Goal: Task Accomplishment & Management: Complete application form

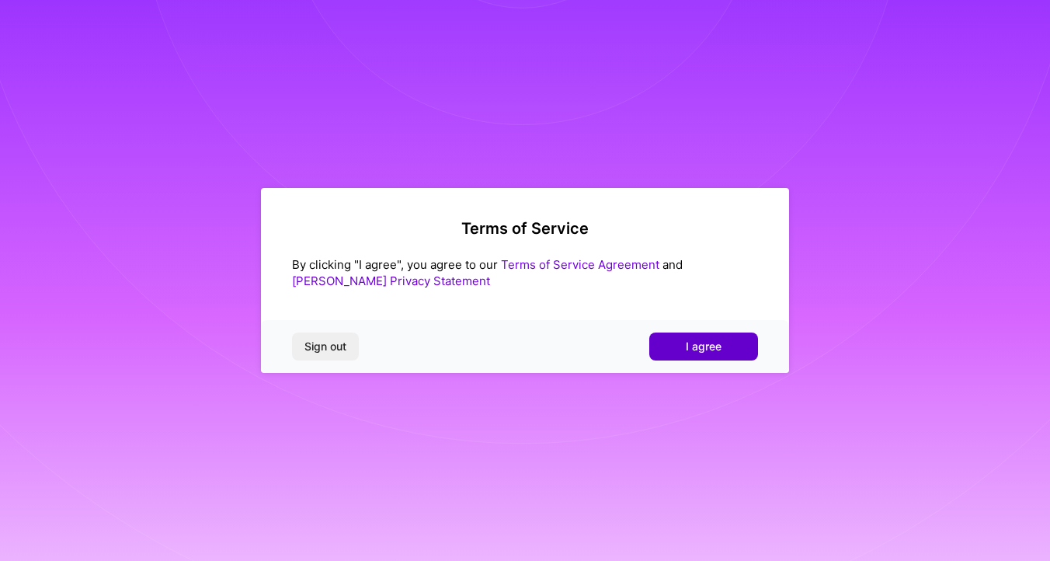
click at [710, 350] on span "I agree" at bounding box center [704, 347] width 36 height 16
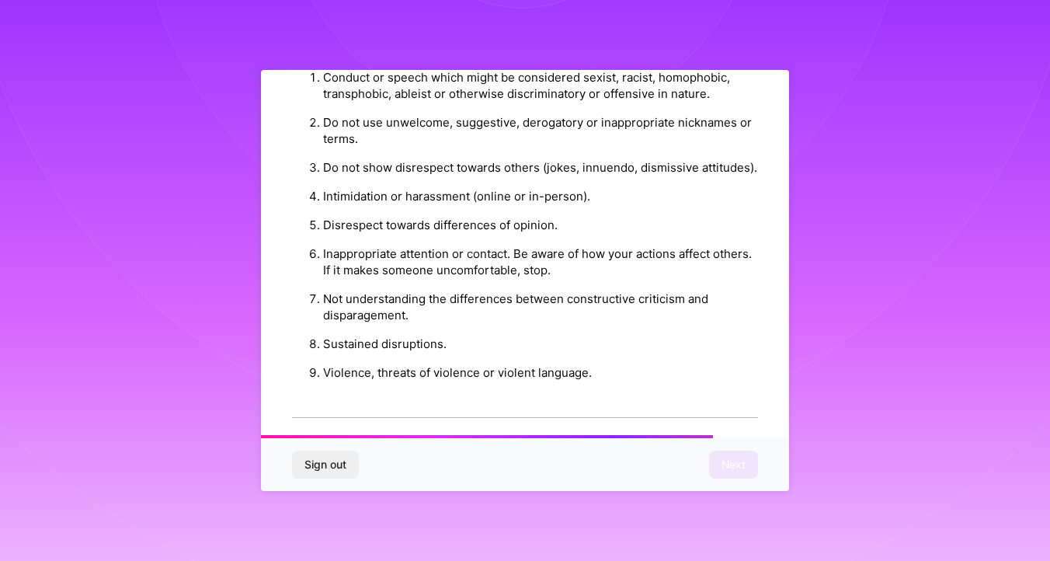
scroll to position [1716, 0]
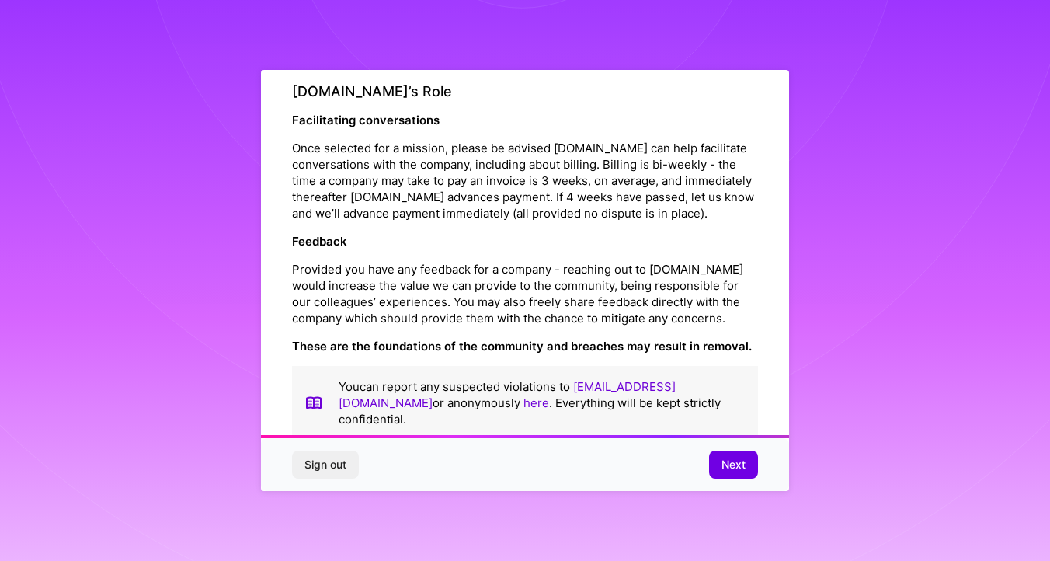
drag, startPoint x: 737, startPoint y: 461, endPoint x: 593, endPoint y: 250, distance: 256.0
click at [593, 250] on div "Platform Code of Conduct This is the [DOMAIN_NAME] Platform Code of Conduct! We…" at bounding box center [525, 280] width 528 height 421
click at [742, 463] on span "Next" at bounding box center [734, 465] width 24 height 16
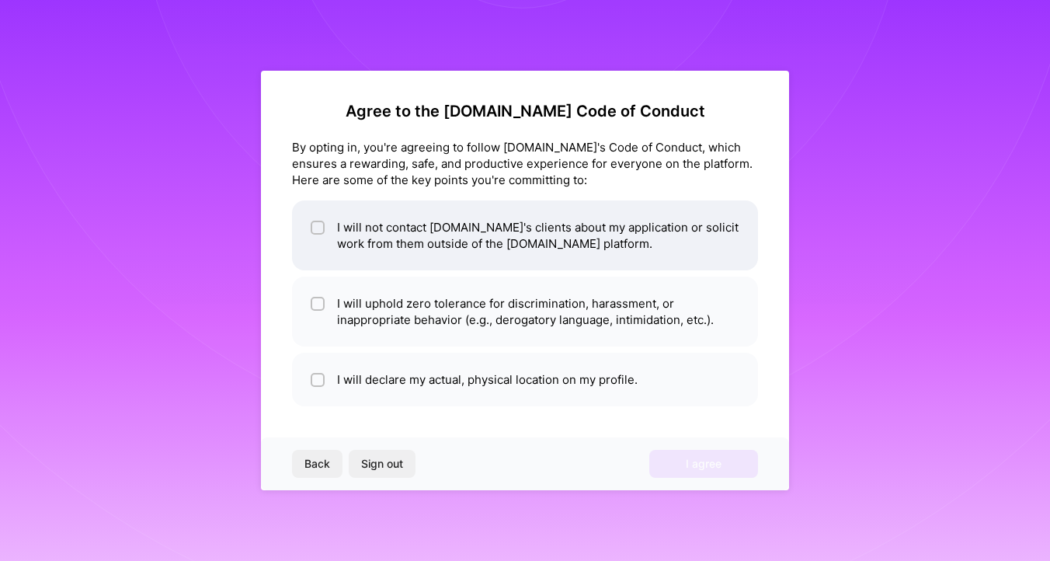
click at [374, 244] on li "I will not contact [DOMAIN_NAME]'s clients about my application or solicit work…" at bounding box center [525, 235] width 466 height 70
checkbox input "true"
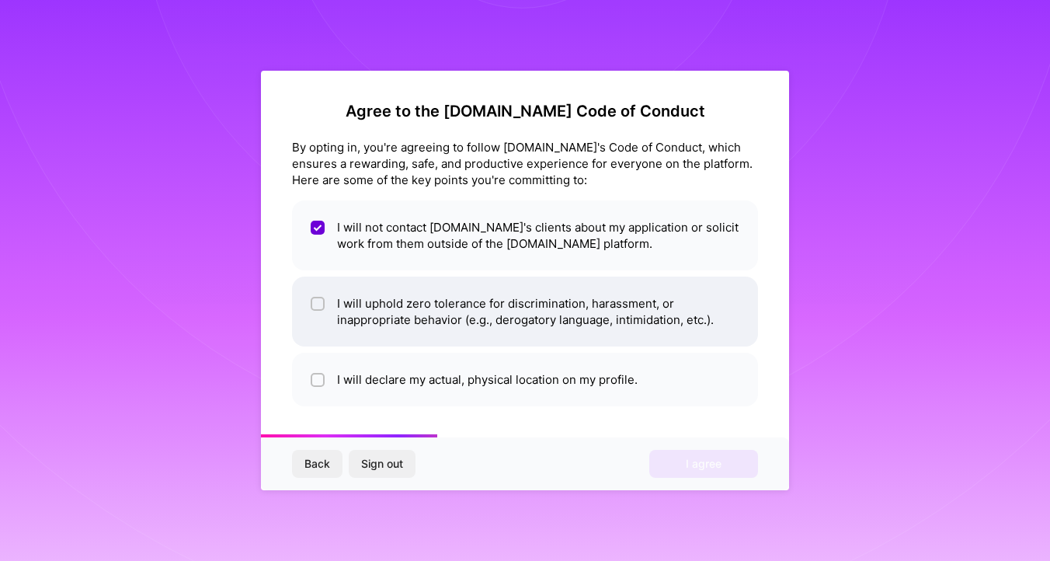
click at [378, 312] on li "I will uphold zero tolerance for discrimination, harassment, or inappropriate b…" at bounding box center [525, 312] width 466 height 70
checkbox input "true"
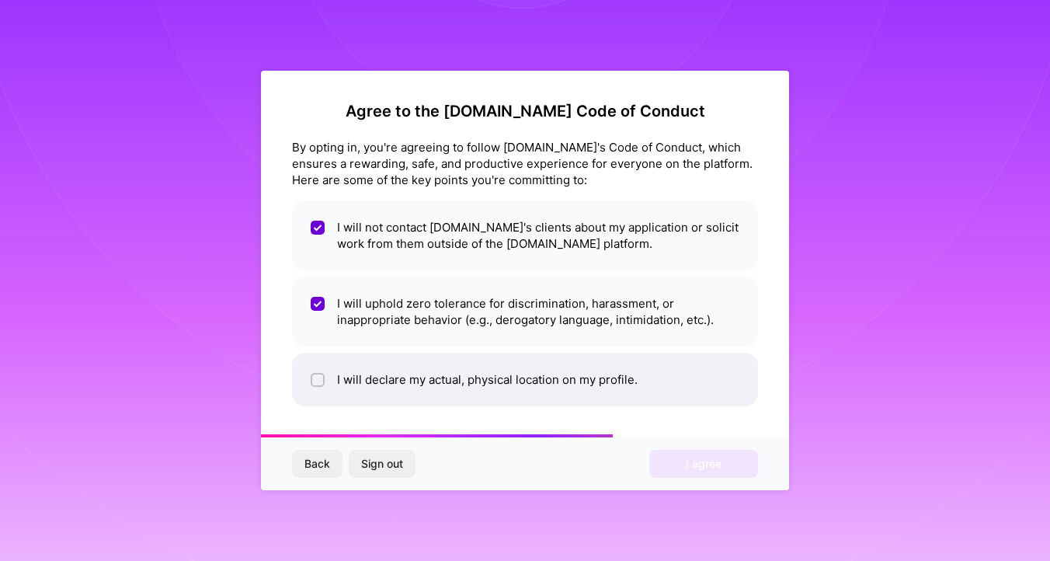
click at [387, 379] on li "I will declare my actual, physical location on my profile." at bounding box center [525, 380] width 466 height 54
checkbox input "true"
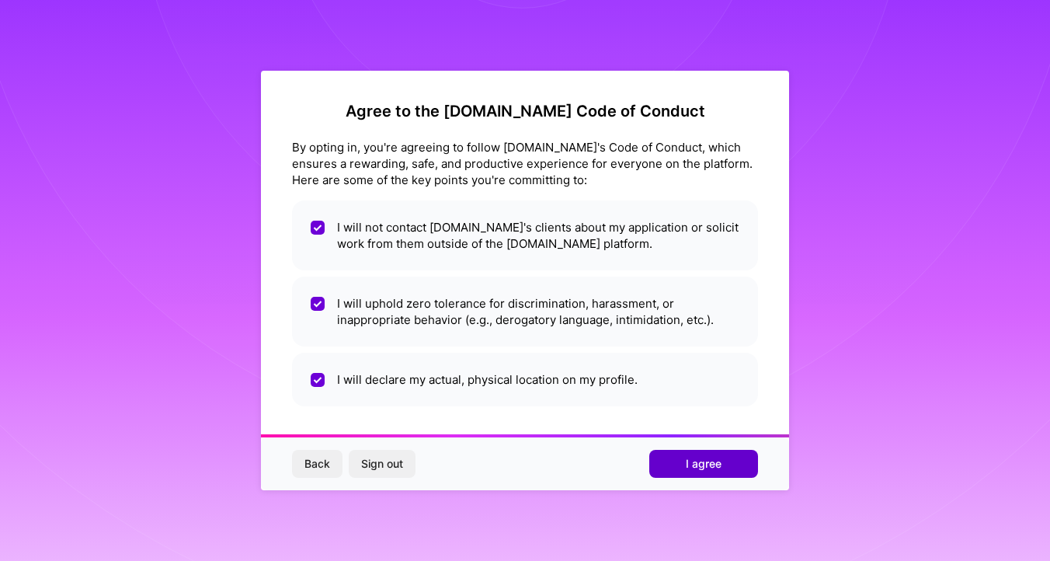
click at [686, 471] on span "I agree" at bounding box center [704, 464] width 36 height 16
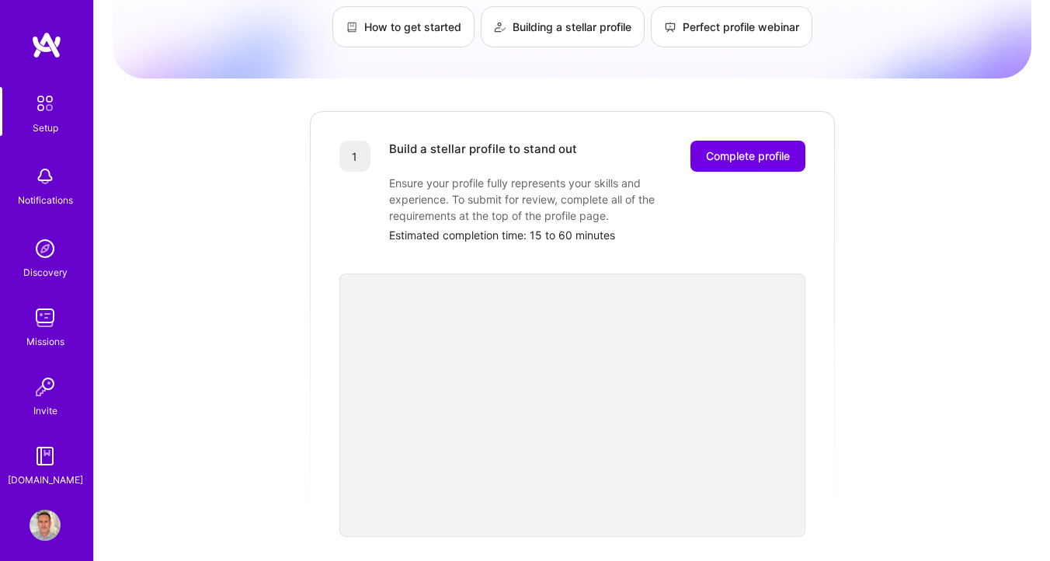
scroll to position [11, 0]
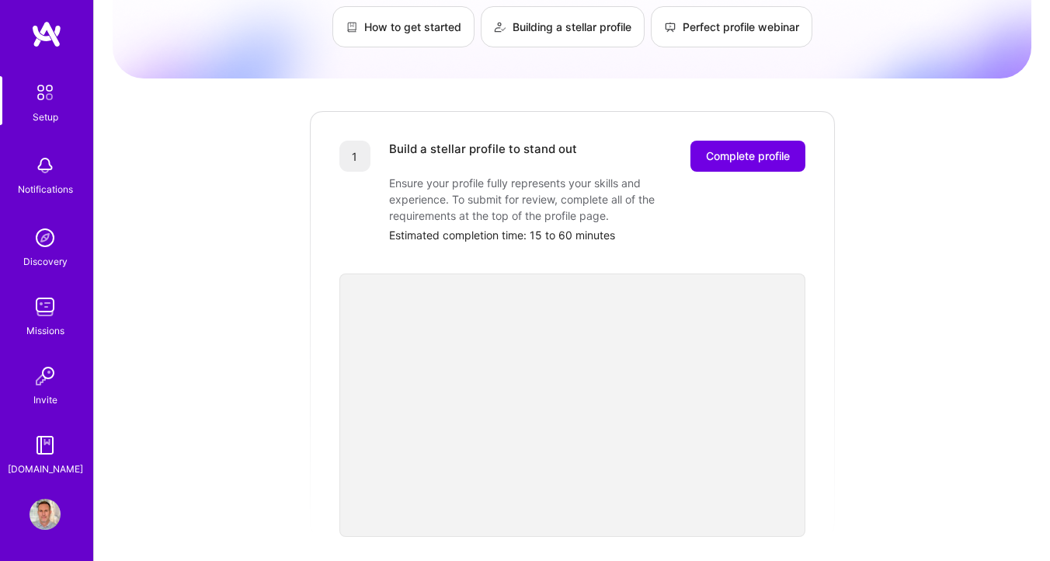
click at [50, 301] on img at bounding box center [45, 306] width 31 height 31
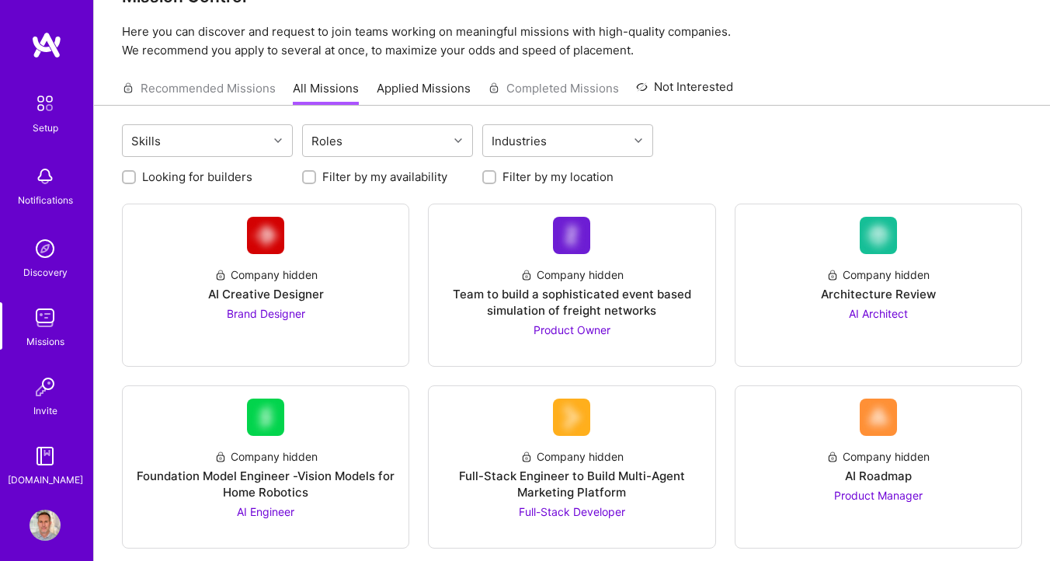
scroll to position [69, 0]
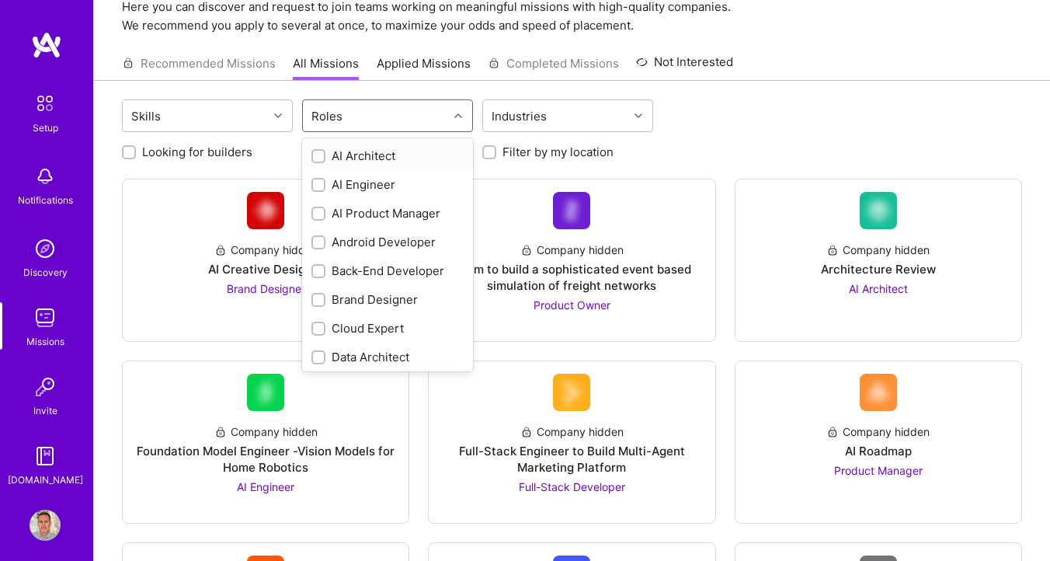
click at [368, 124] on div "Roles" at bounding box center [375, 115] width 145 height 31
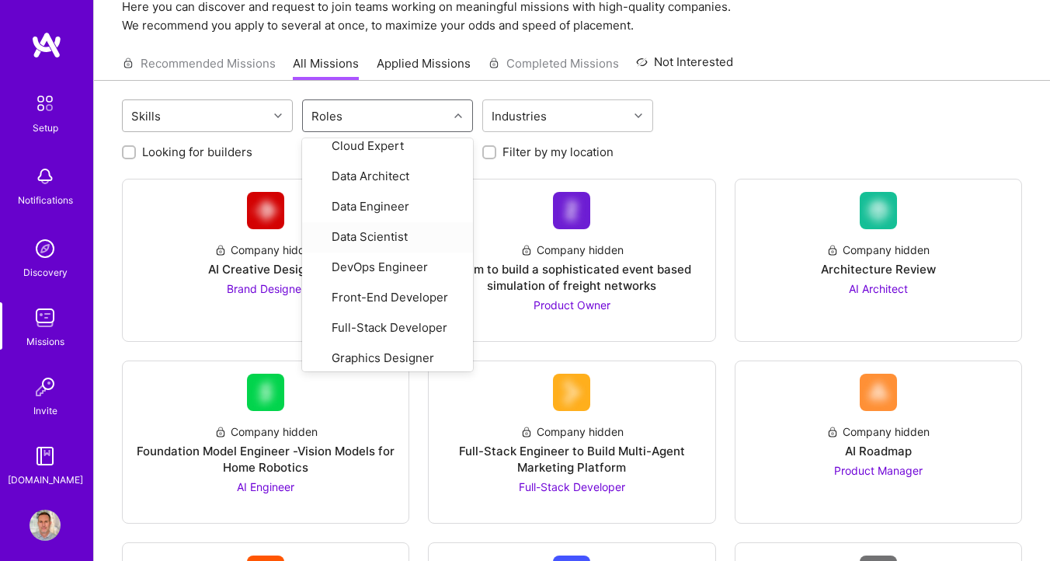
click at [221, 110] on div "Skills" at bounding box center [195, 115] width 145 height 31
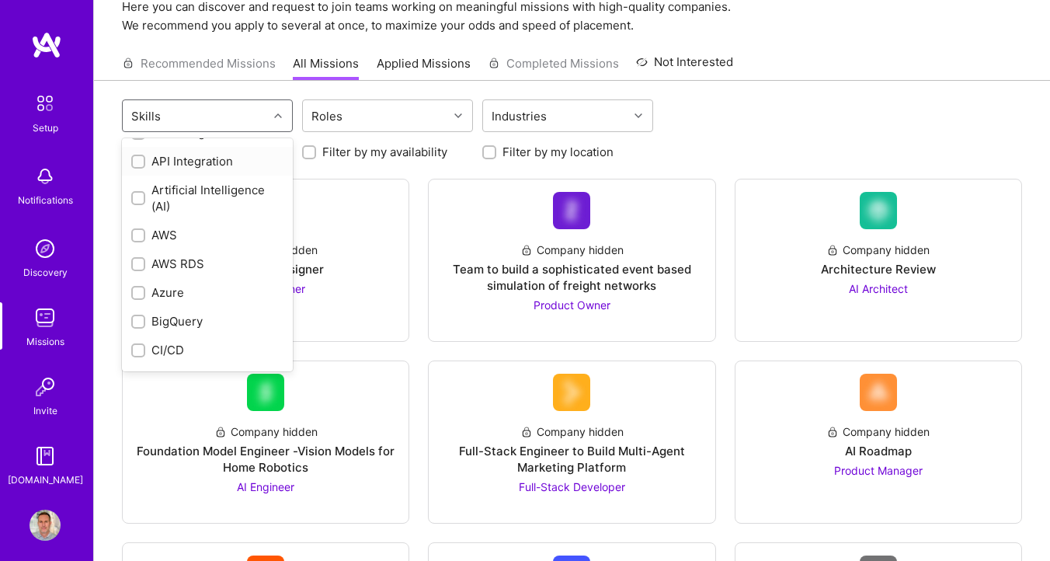
scroll to position [186, 0]
click at [161, 181] on div "Artificial Intelligence (AI)" at bounding box center [207, 195] width 152 height 33
checkbox input "true"
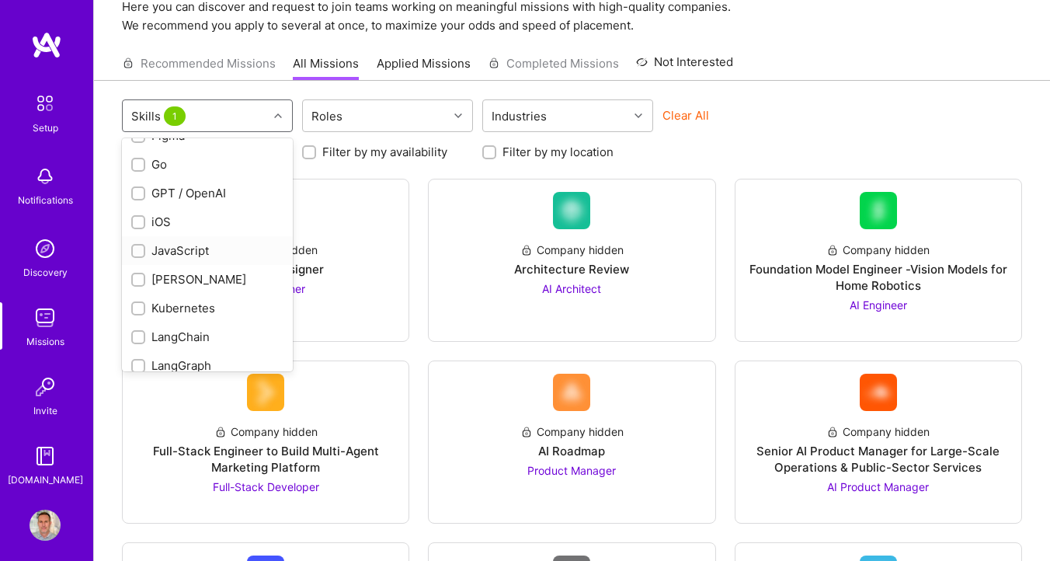
scroll to position [779, 0]
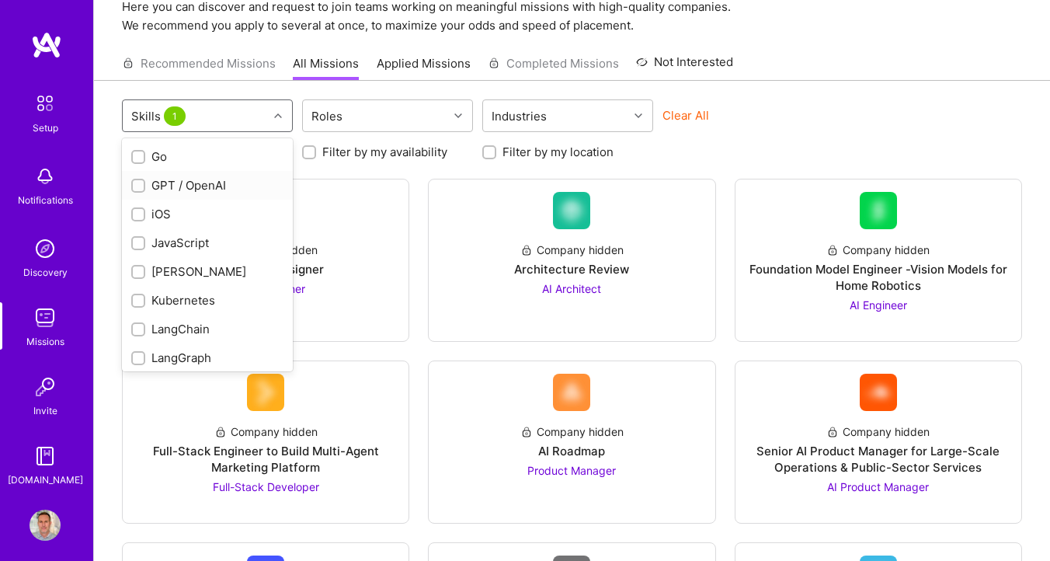
click at [138, 181] on input "checkbox" at bounding box center [139, 186] width 11 height 11
checkbox input "true"
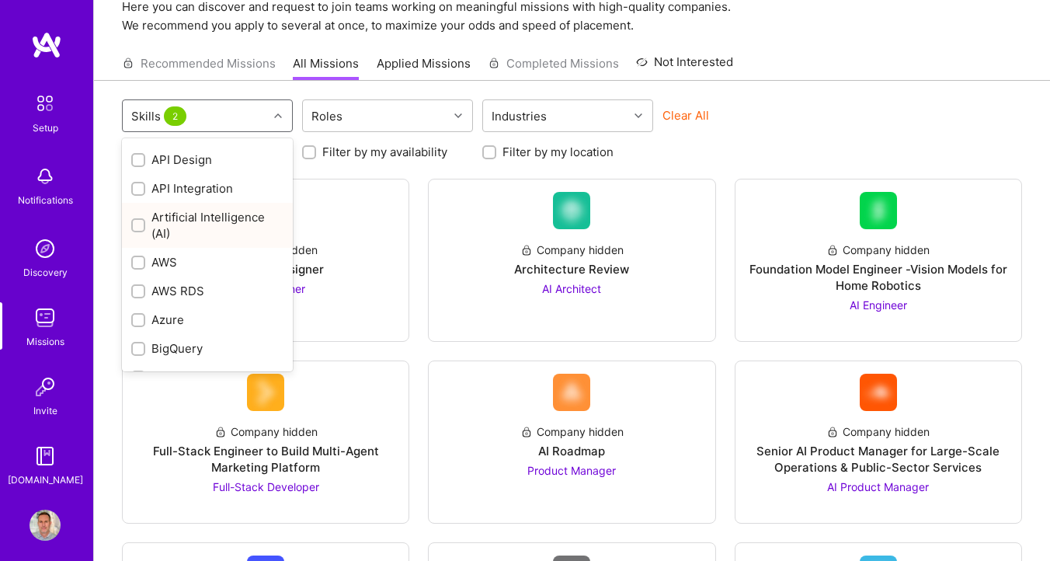
scroll to position [0, 0]
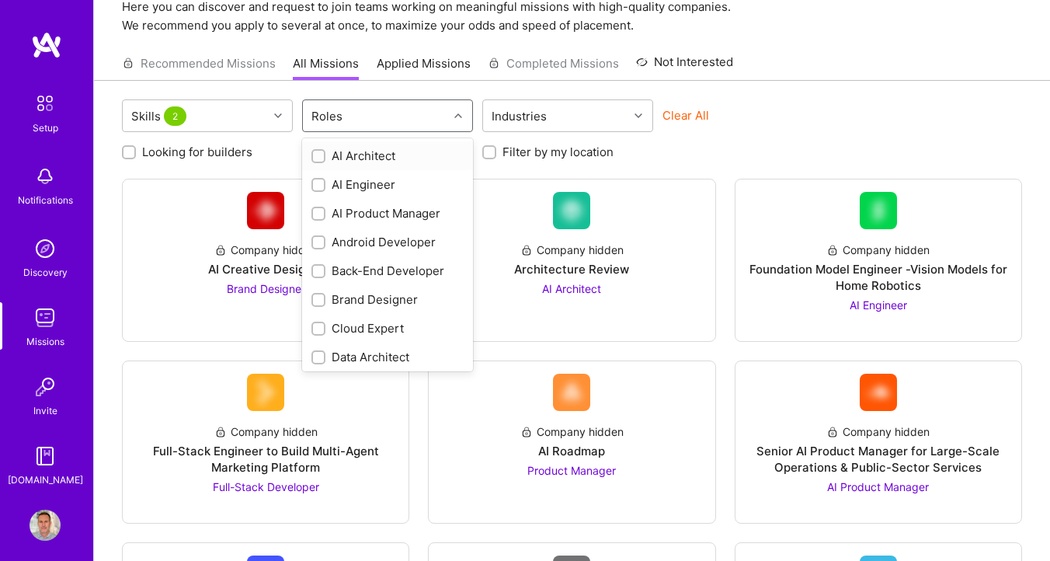
click at [340, 117] on div "Roles" at bounding box center [327, 116] width 39 height 23
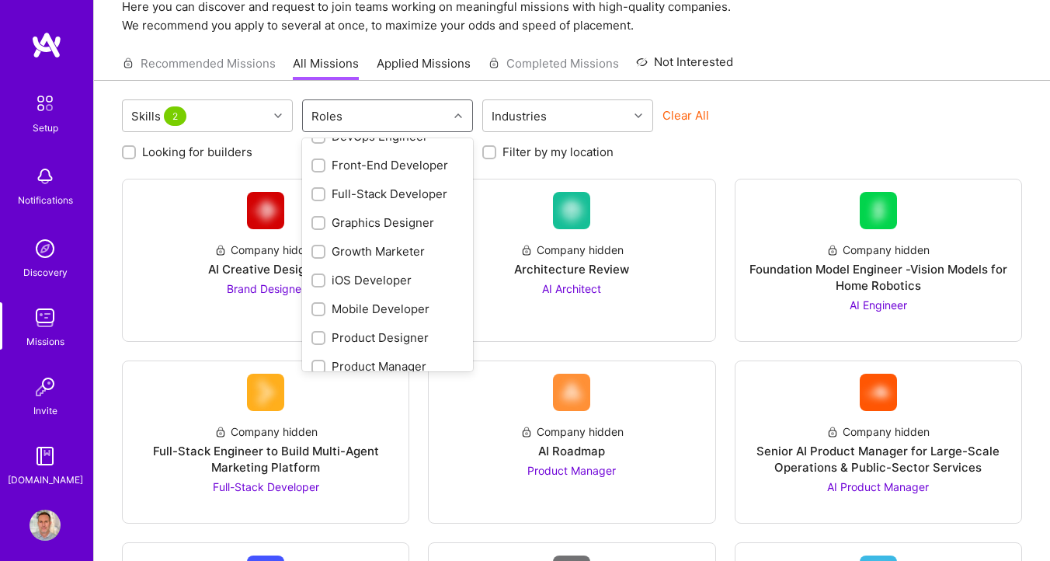
scroll to position [324, 0]
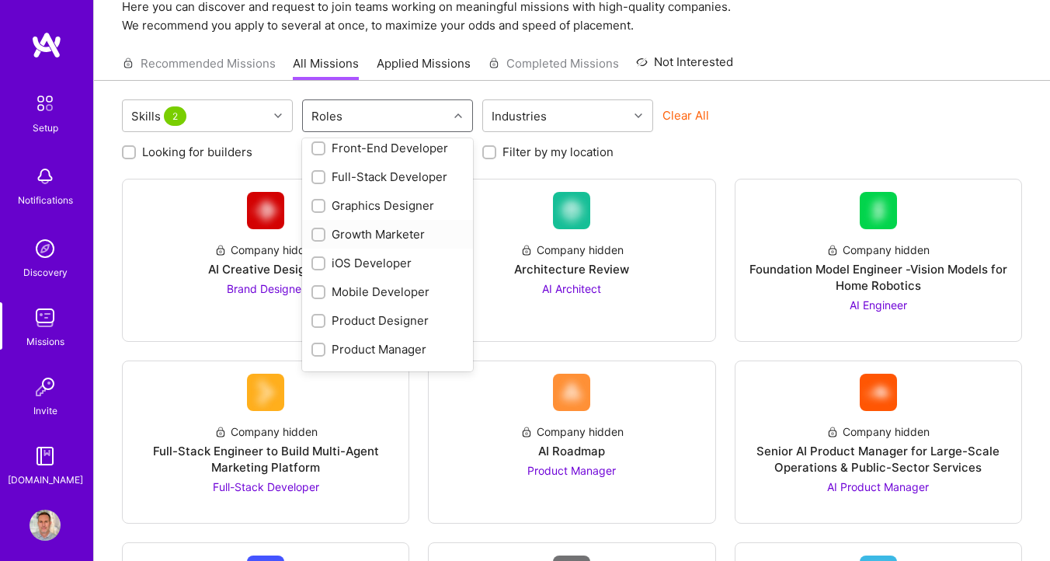
click at [310, 228] on div "Growth Marketer" at bounding box center [387, 234] width 171 height 29
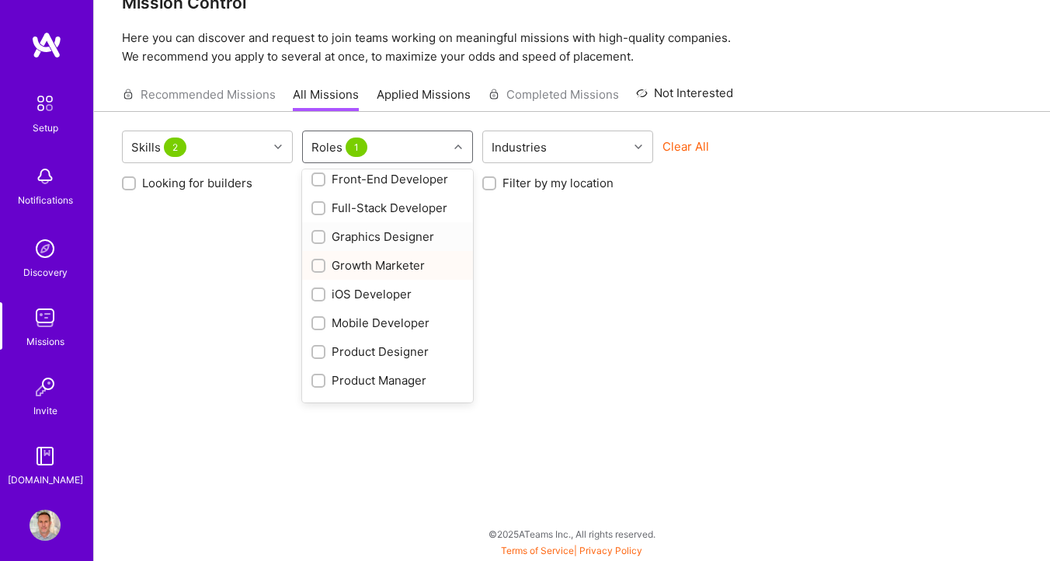
scroll to position [38, 0]
click at [320, 270] on input "checkbox" at bounding box center [320, 266] width 11 height 11
checkbox input "false"
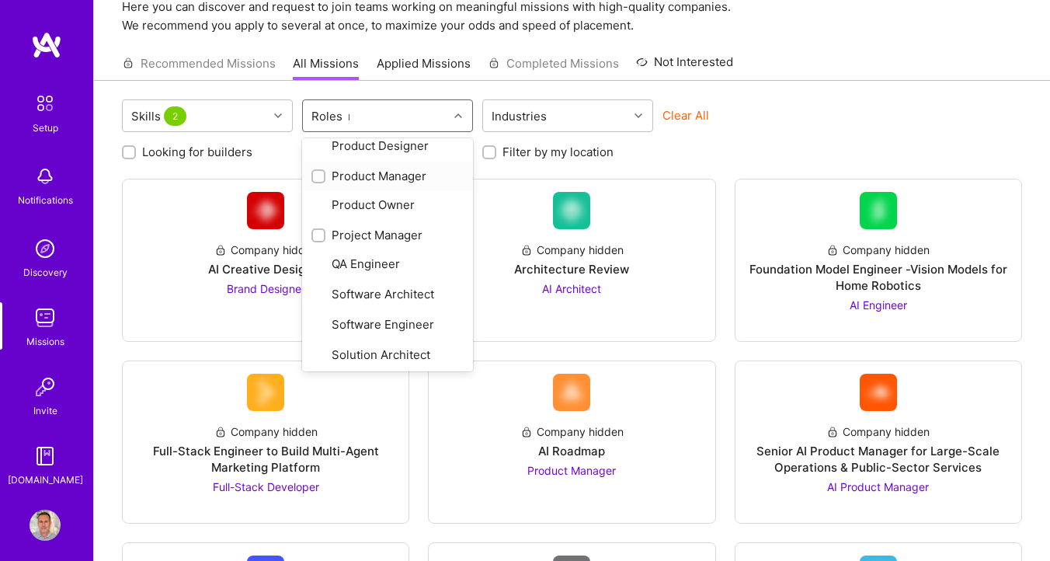
scroll to position [0, 0]
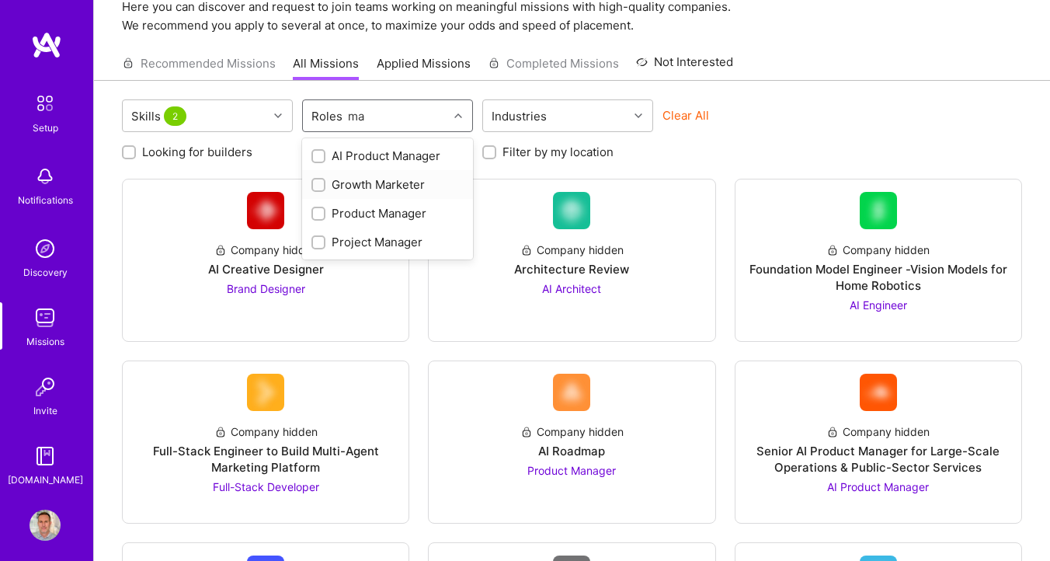
type input "m"
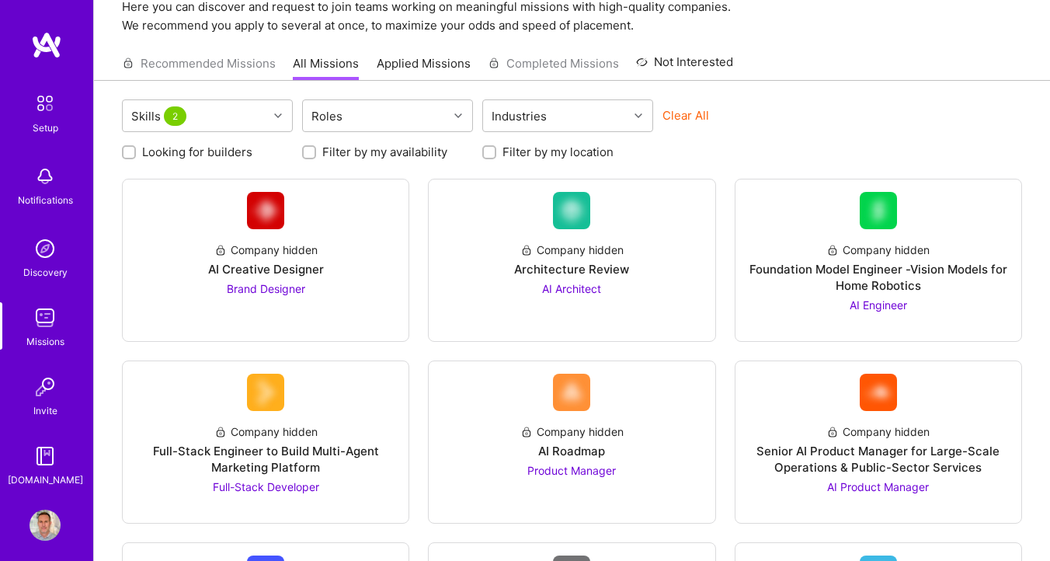
click at [790, 124] on div "Clear All" at bounding box center [748, 121] width 171 height 29
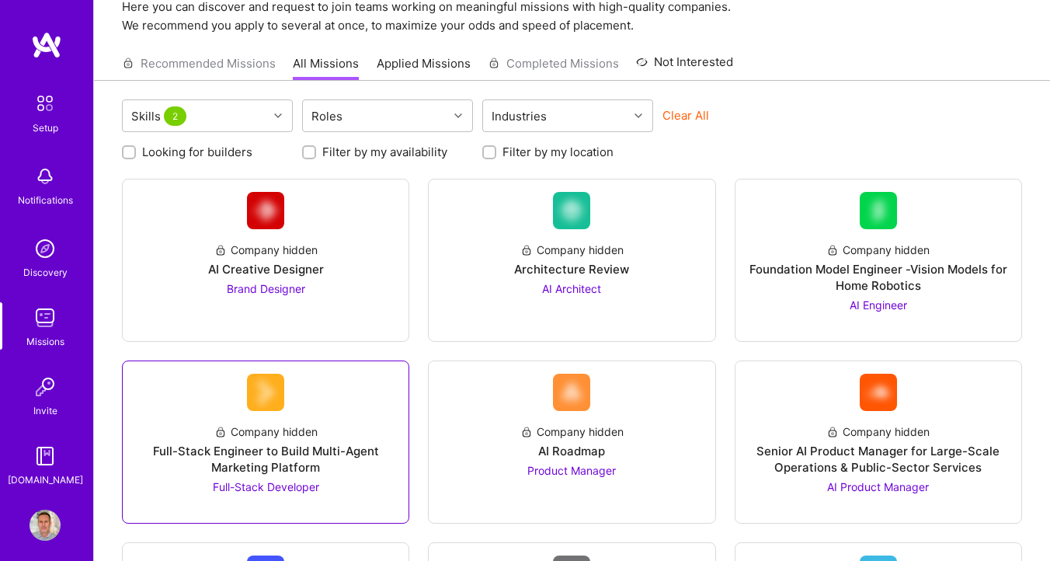
scroll to position [33, 0]
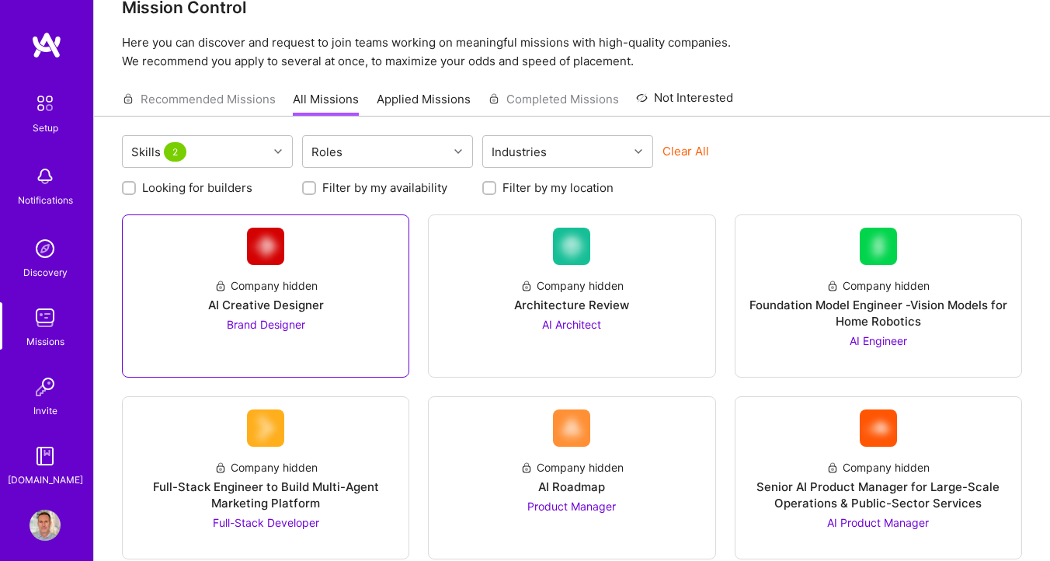
click at [275, 330] on span "Brand Designer" at bounding box center [266, 324] width 78 height 13
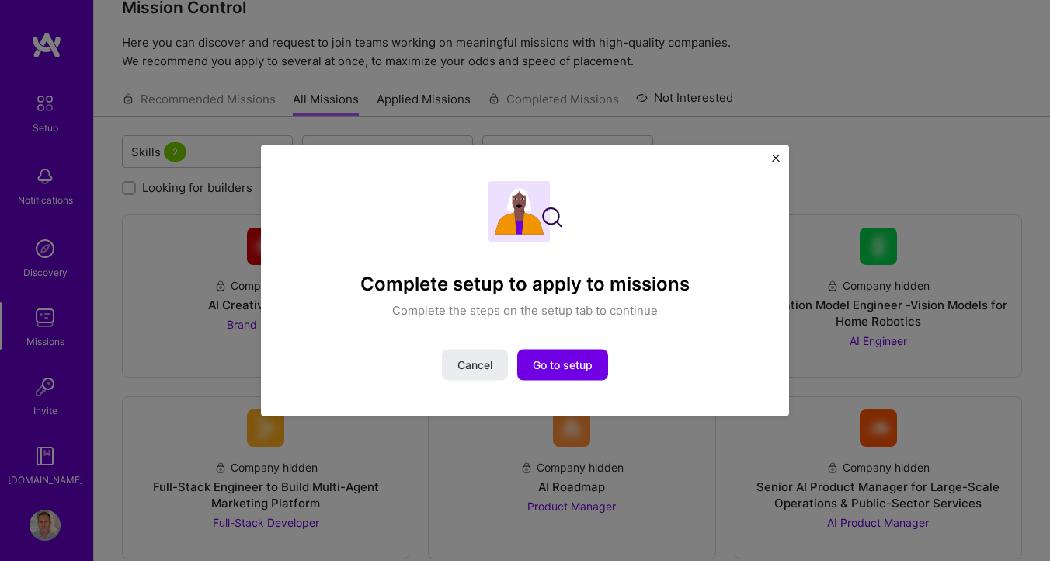
click at [778, 158] on img "Close" at bounding box center [776, 159] width 8 height 8
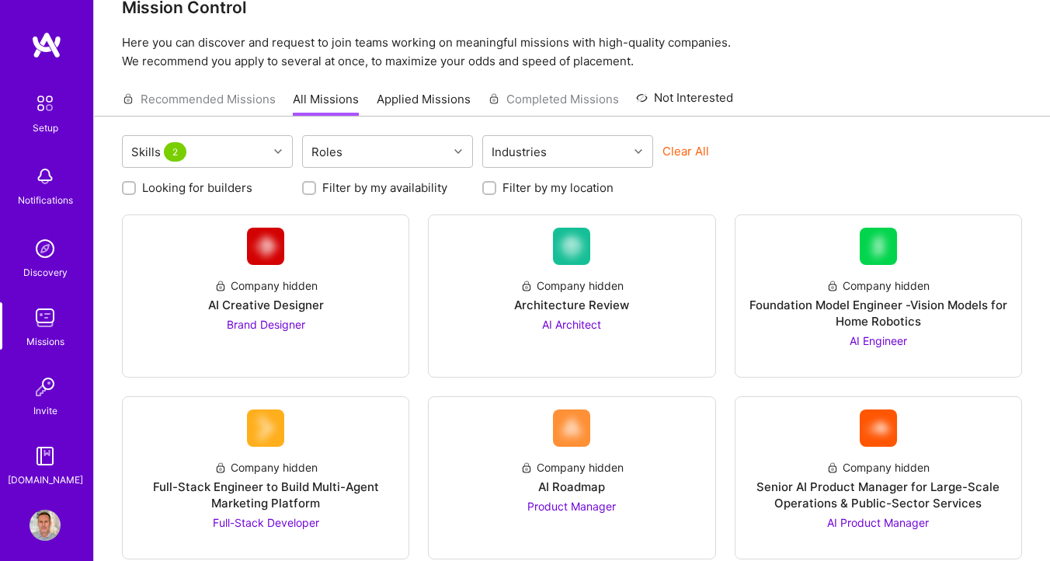
scroll to position [0, 0]
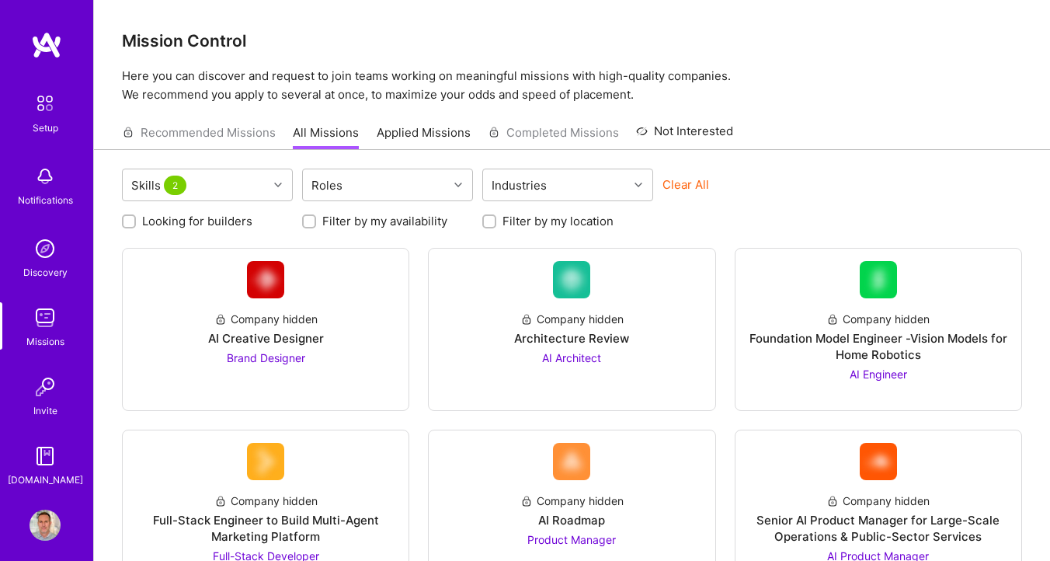
click at [54, 260] on img at bounding box center [45, 248] width 31 height 31
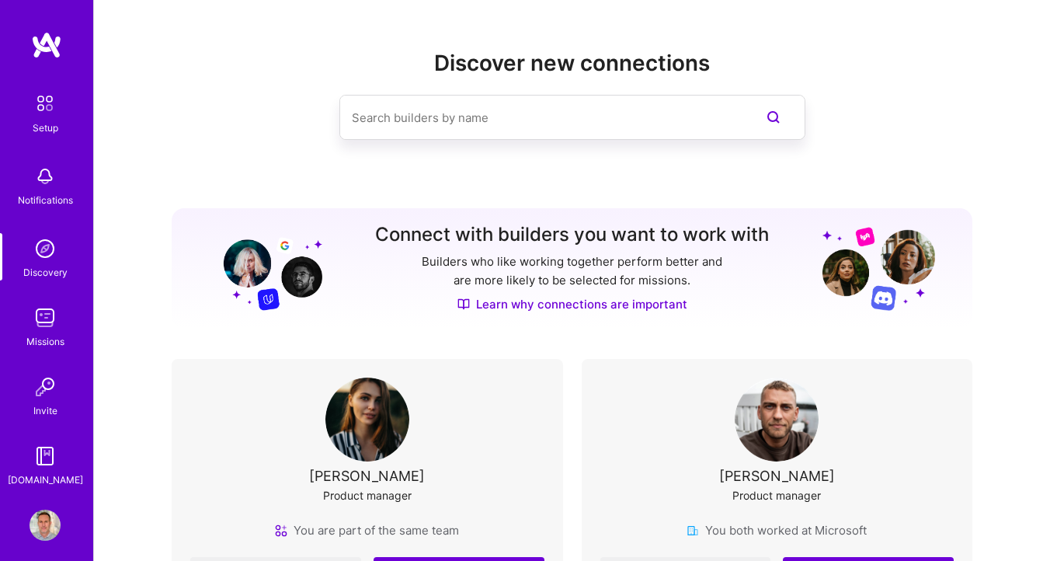
scroll to position [11, 0]
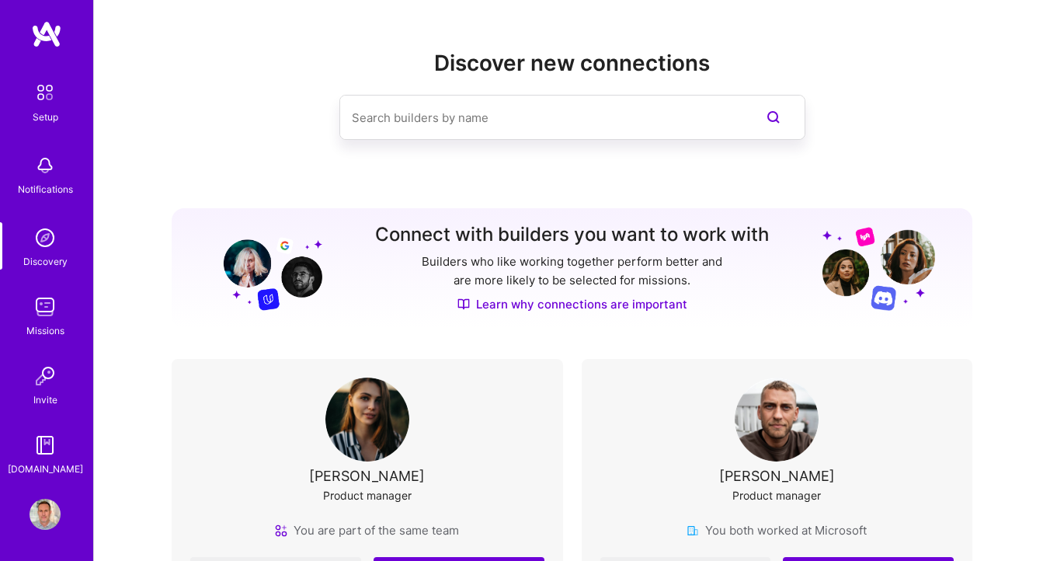
click at [42, 109] on div "Setup" at bounding box center [46, 117] width 26 height 16
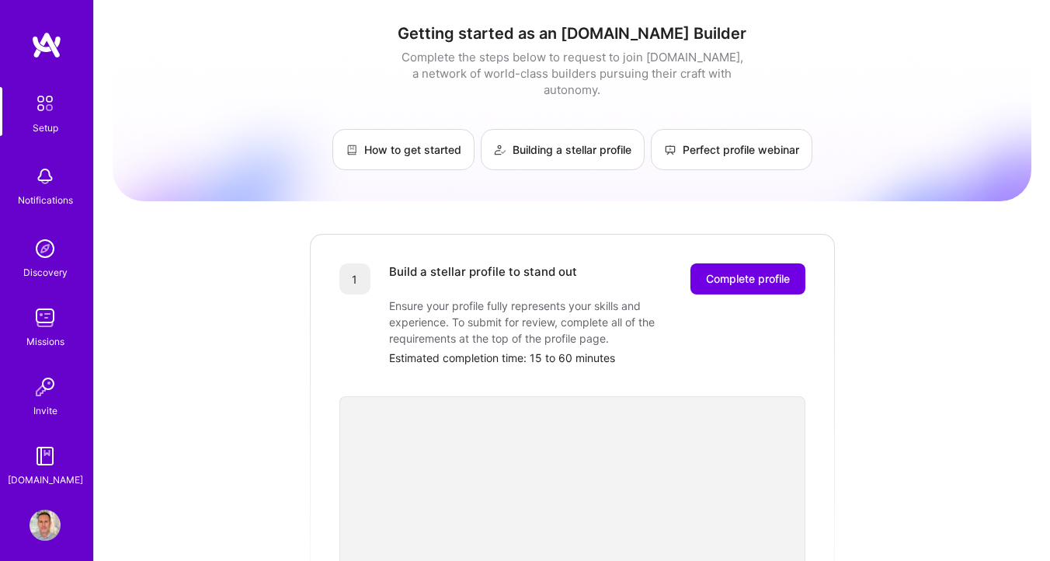
click at [52, 65] on div "Setup Notifications Discovery Missions Invite [DOMAIN_NAME]" at bounding box center [46, 259] width 93 height 457
